Goal: Find contact information: Obtain details needed to contact an individual or organization

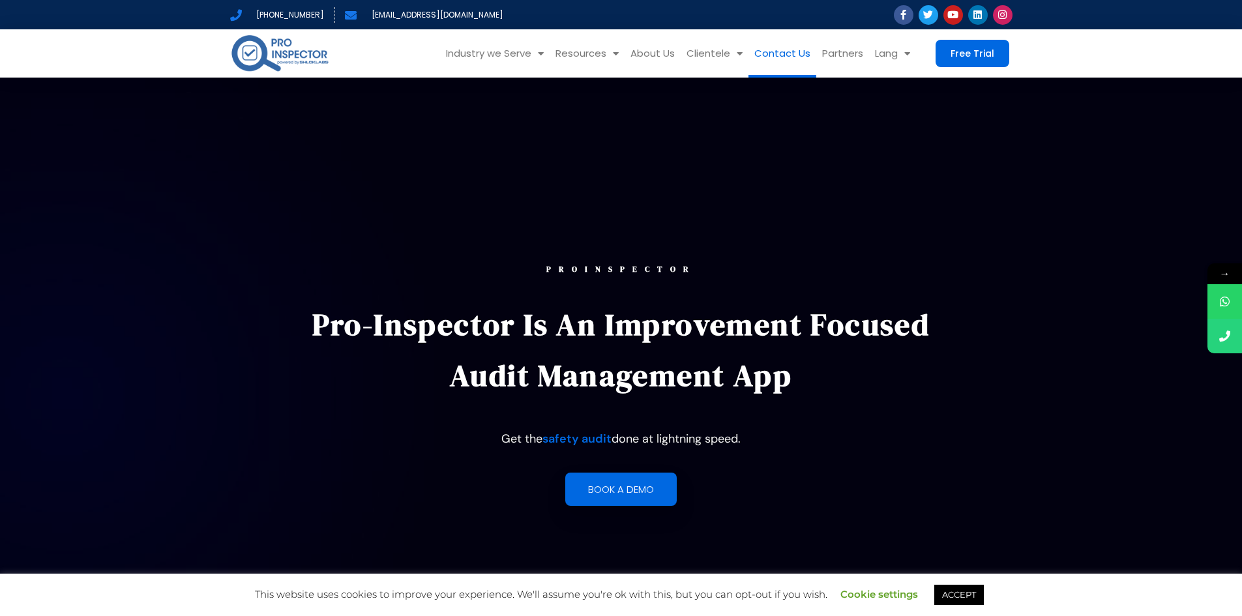
click at [769, 54] on link "Contact Us" at bounding box center [782, 53] width 68 height 48
click at [761, 53] on link "Contact Us" at bounding box center [782, 53] width 68 height 48
